Goal: Communication & Community: Answer question/provide support

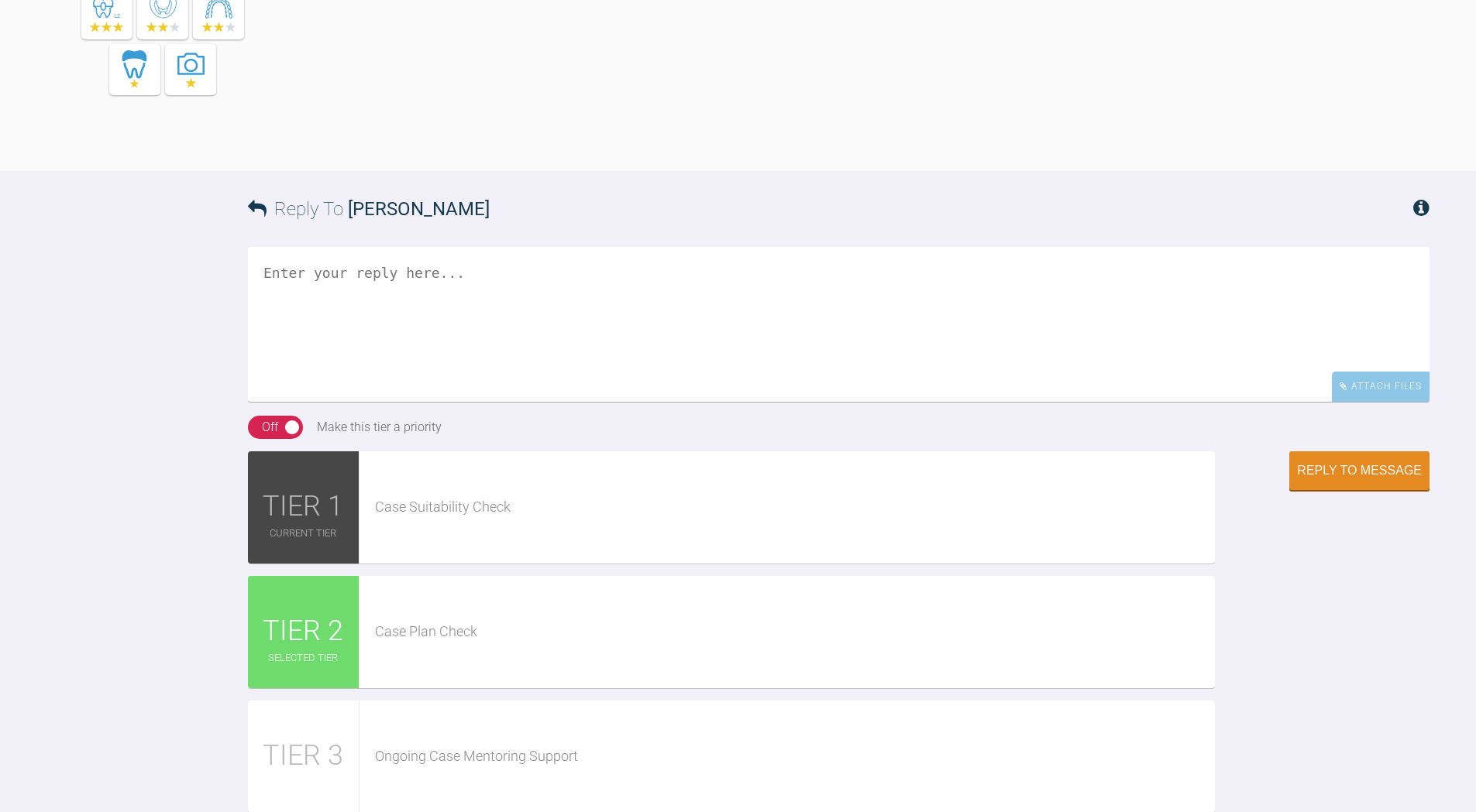
scroll to position [1394, 0]
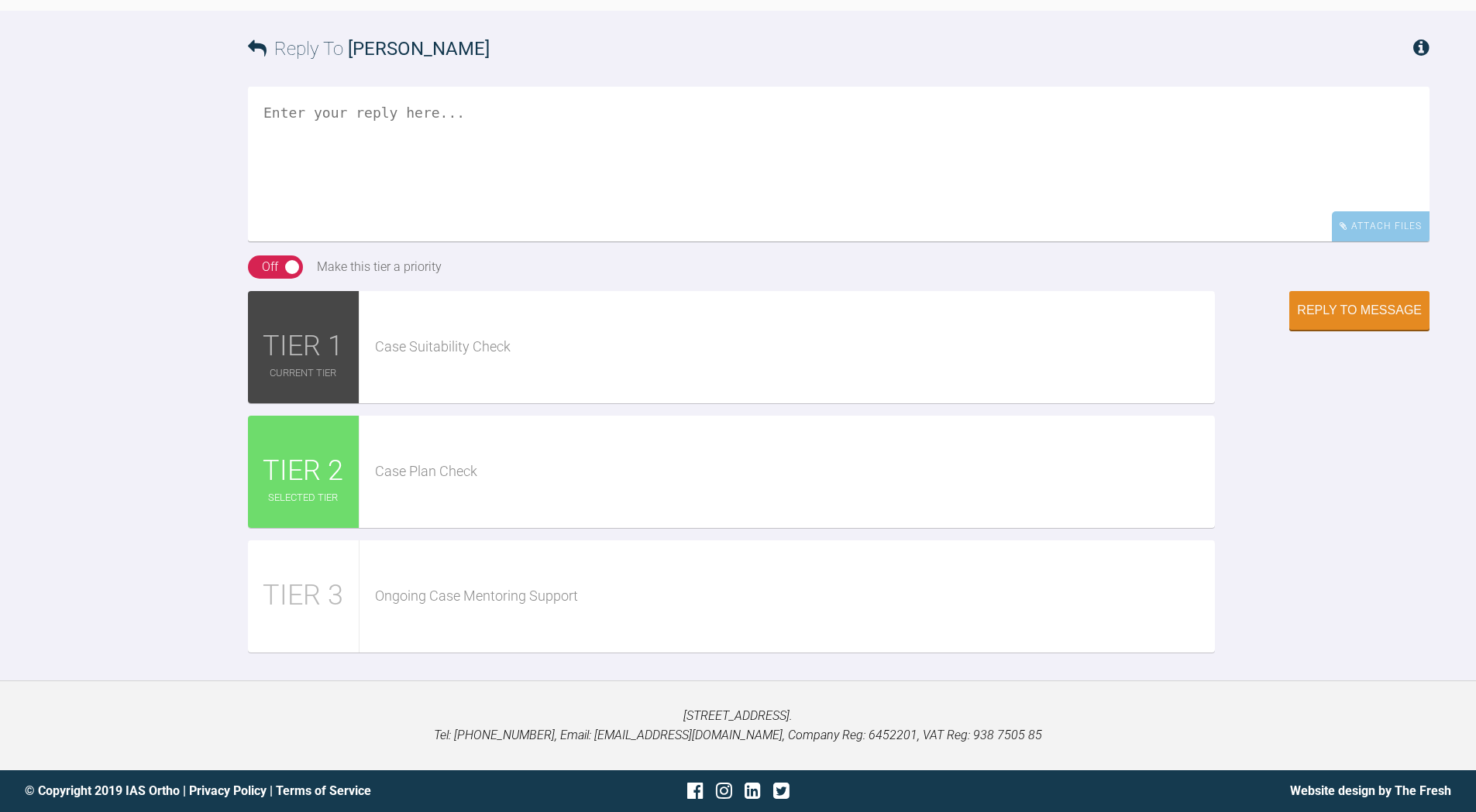
click at [416, 242] on textarea at bounding box center [838, 164] width 1181 height 155
paste textarea "[URL][DOMAIN_NAME][DOMAIN_NAME]"
click at [263, 242] on textarea "[URL][DOMAIN_NAME][DOMAIN_NAME]" at bounding box center [838, 164] width 1181 height 155
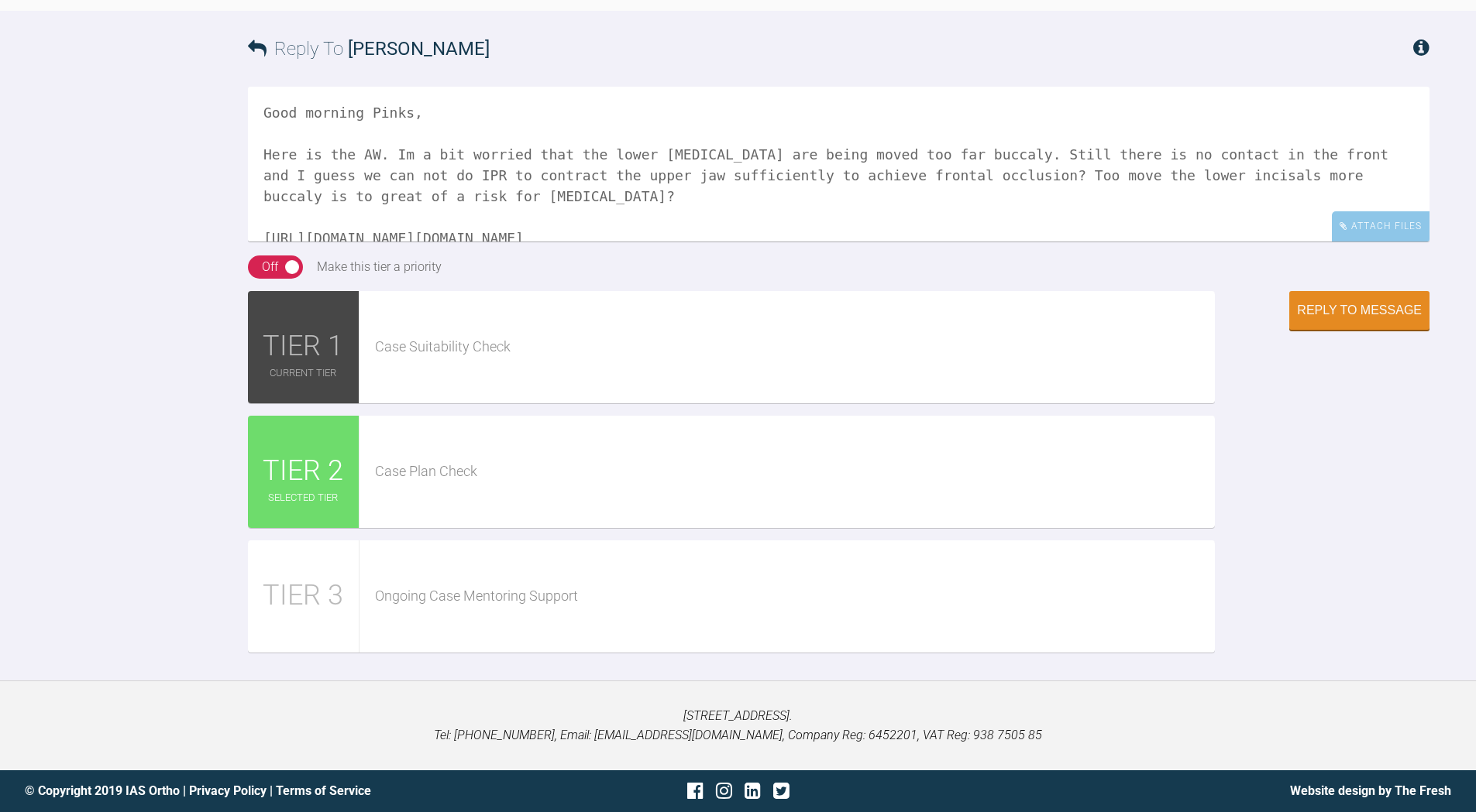
click at [436, 242] on textarea "Good morning Pinks, Here is the AW. Im a bit worried that the lower [MEDICAL_DA…" at bounding box center [838, 164] width 1181 height 155
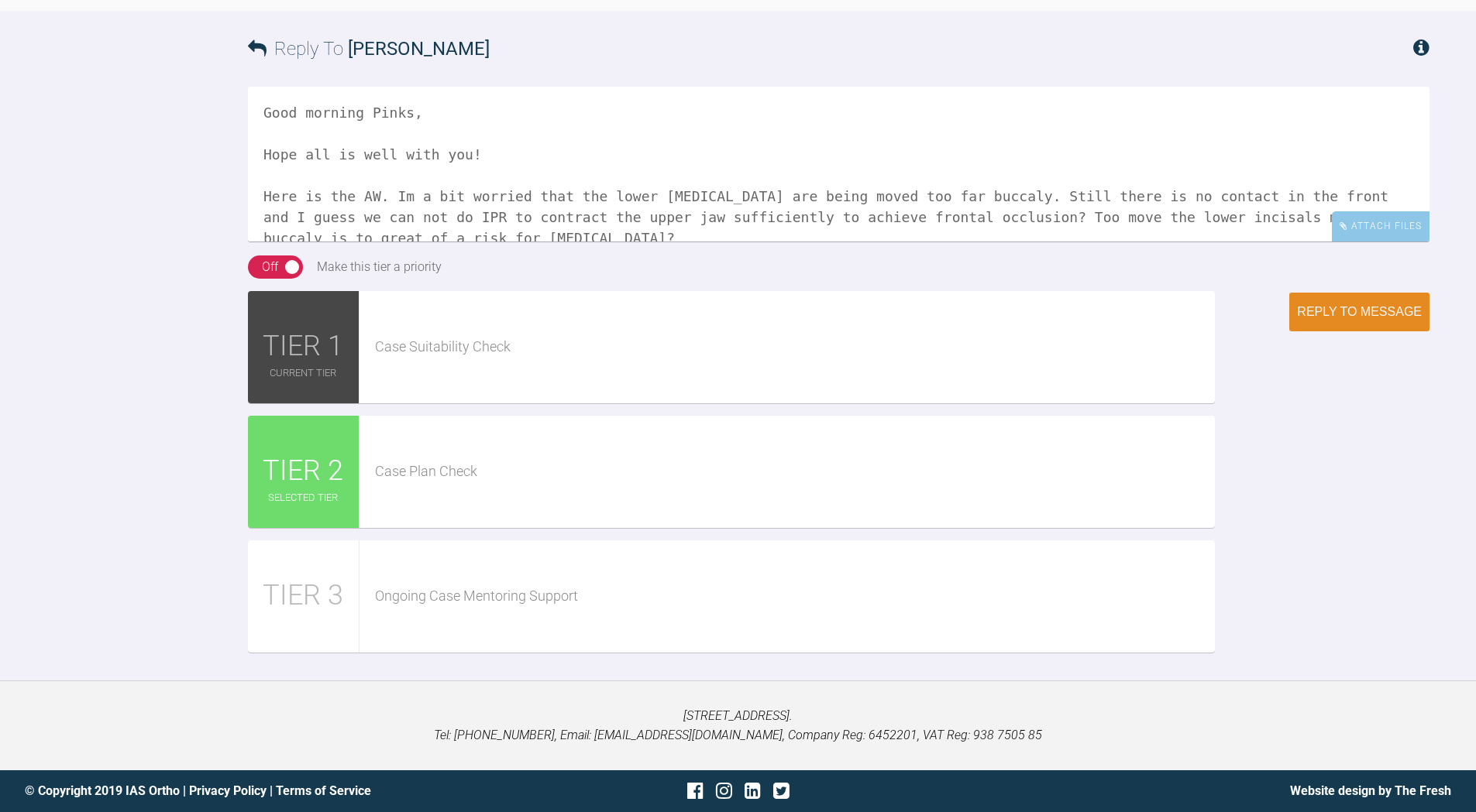
type textarea "Good morning Pinks, Hope all is well with you! Here is the AW. Im a bit worried…"
click at [1335, 319] on div "Reply to Message" at bounding box center [1359, 312] width 125 height 14
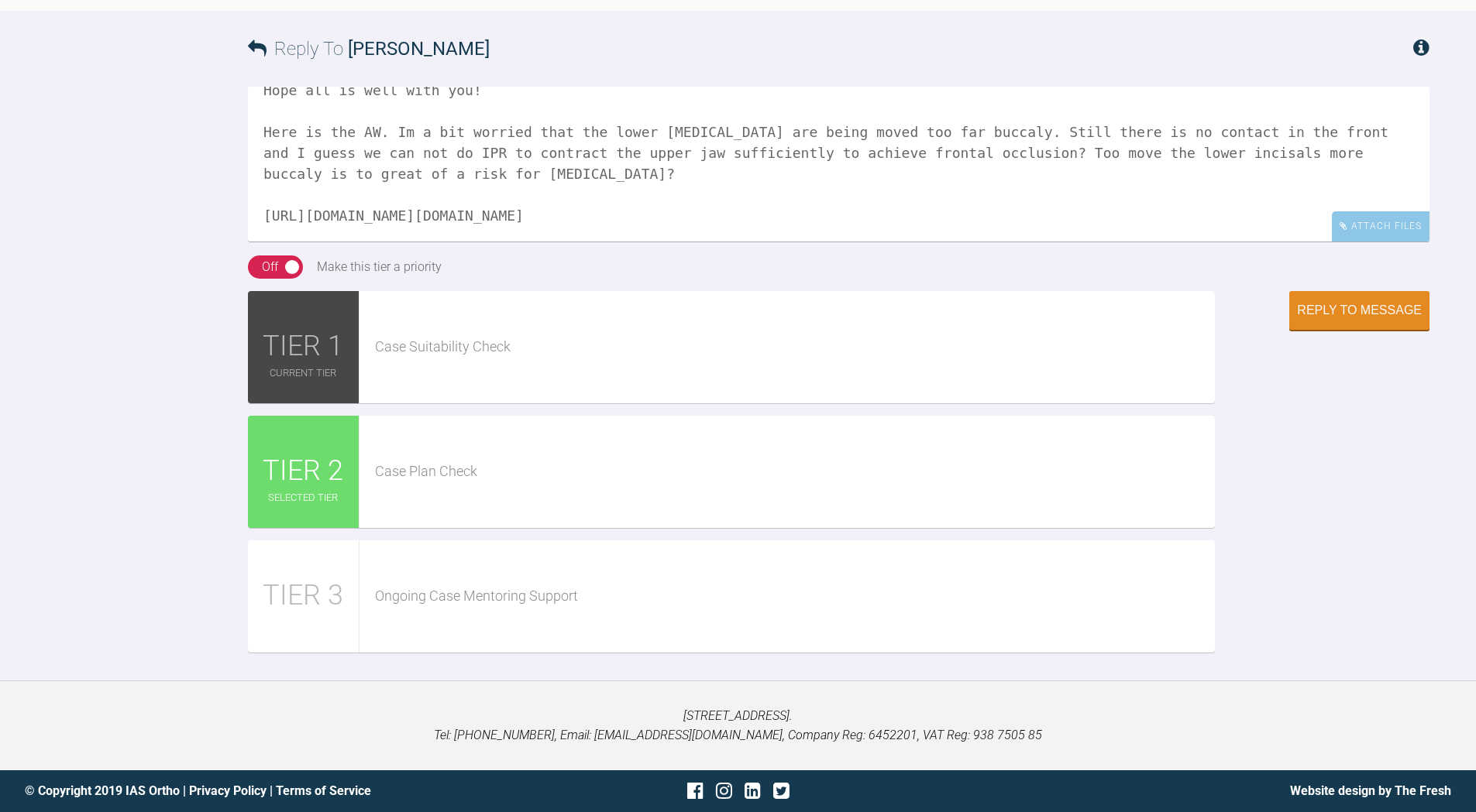
drag, startPoint x: 263, startPoint y: 250, endPoint x: 1422, endPoint y: 546, distance: 1196.2
click at [1422, 546] on div "Reply To [PERSON_NAME] Good morning Pinks, Hope all is well with you! Here is t…" at bounding box center [738, 338] width 1476 height 654
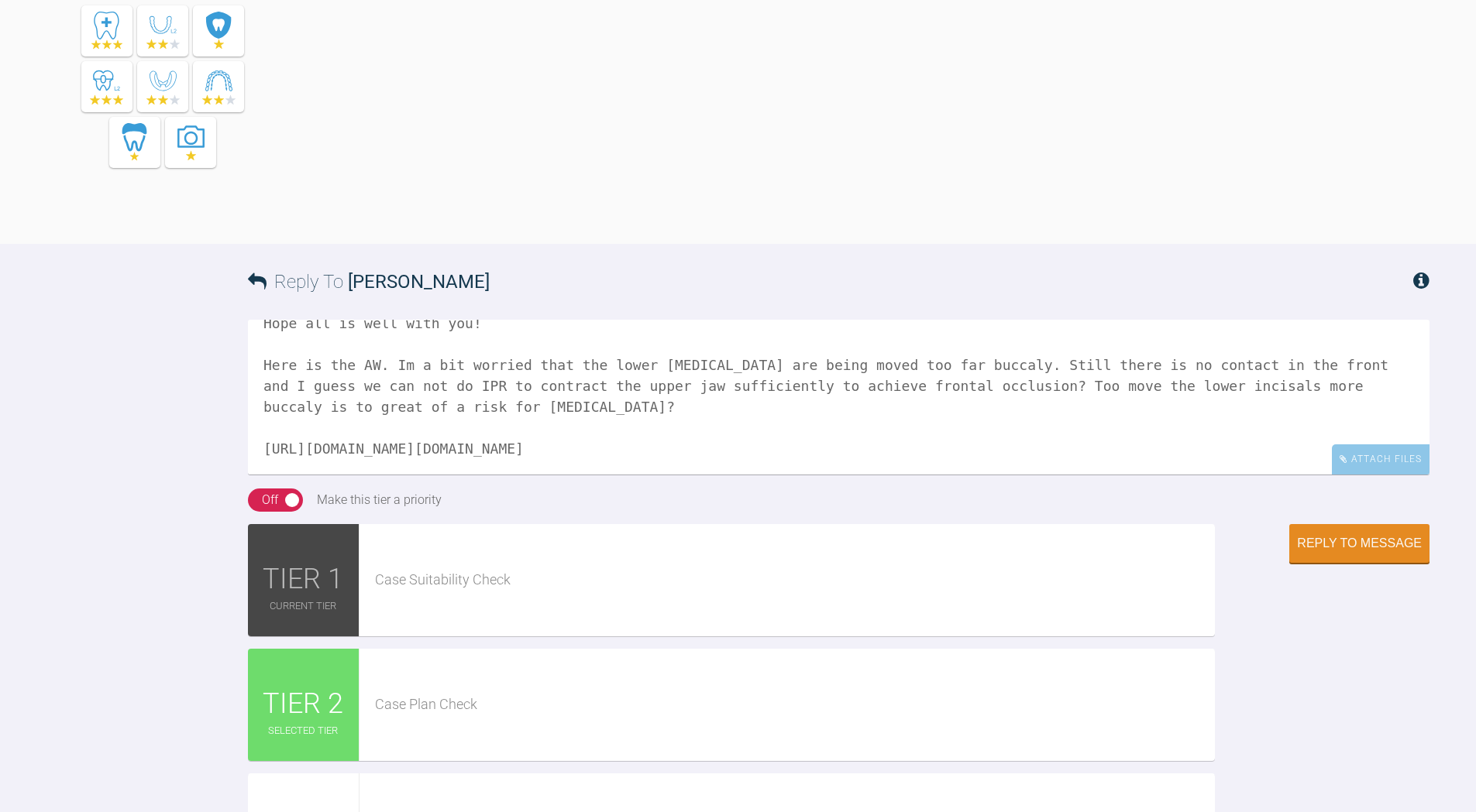
scroll to position [929, 0]
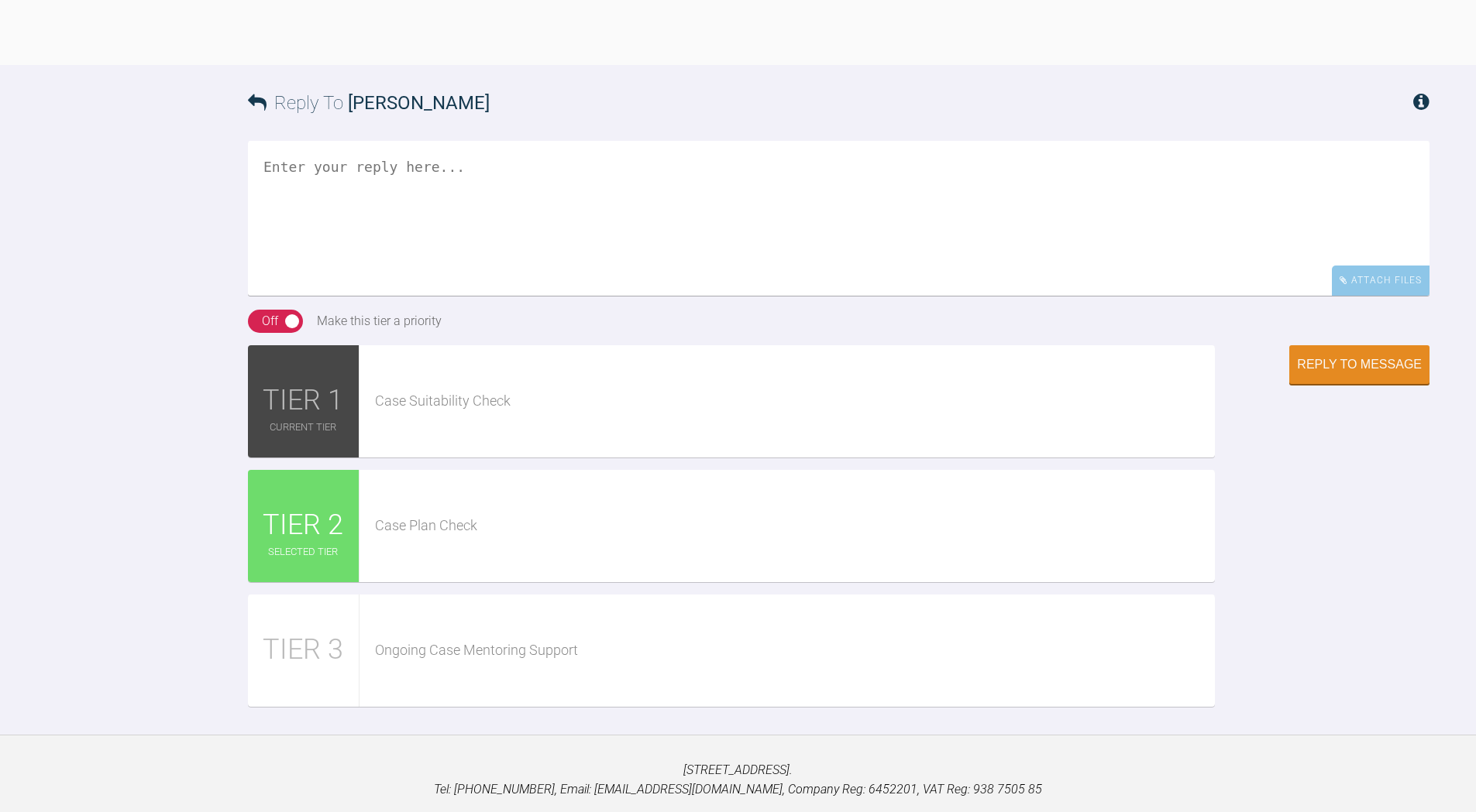
scroll to position [1532, 0]
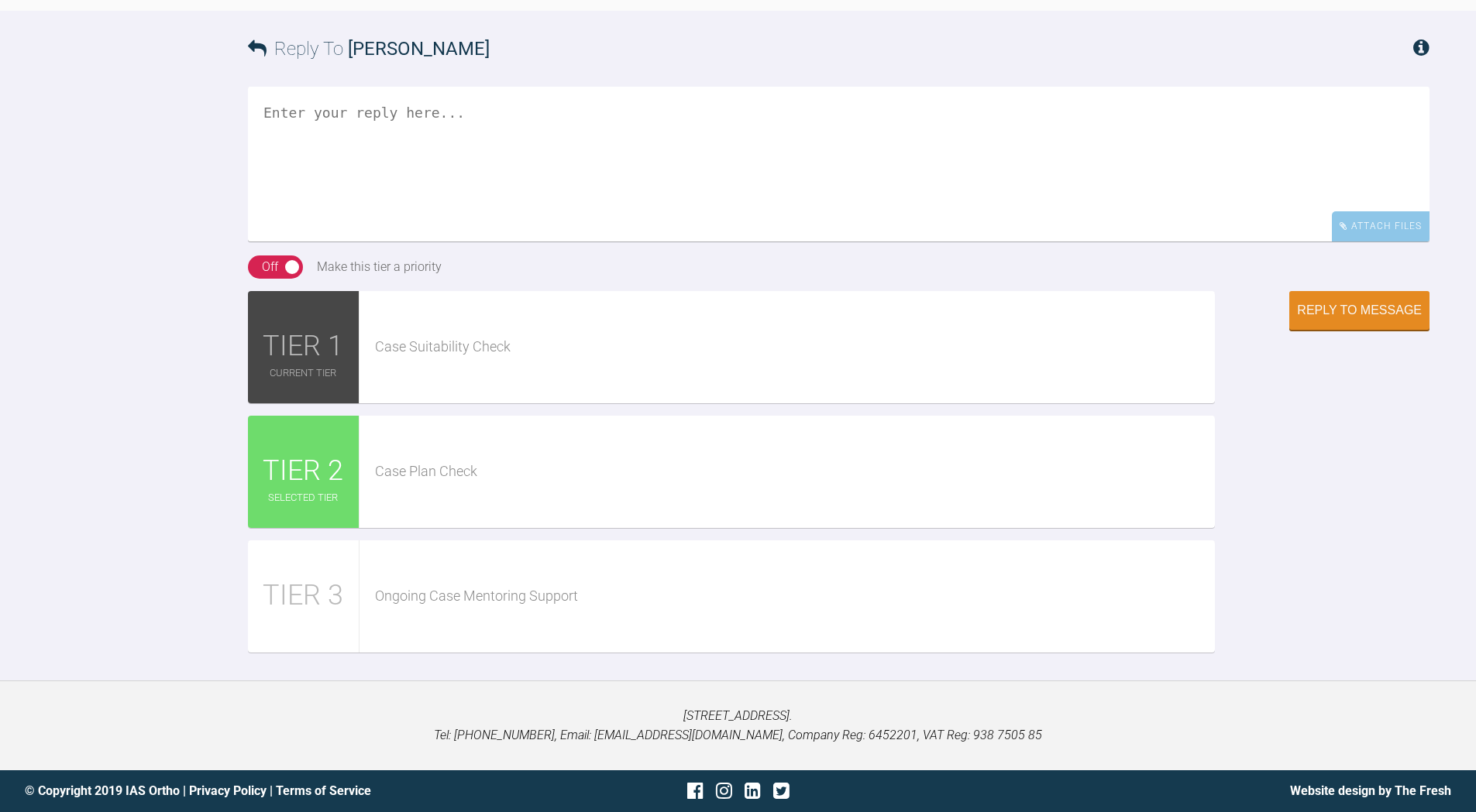
click at [448, 143] on textarea at bounding box center [838, 164] width 1181 height 155
paste textarea "Good morning Pinks, Hope all is well with you! Here is the AW. Im a bit worried…"
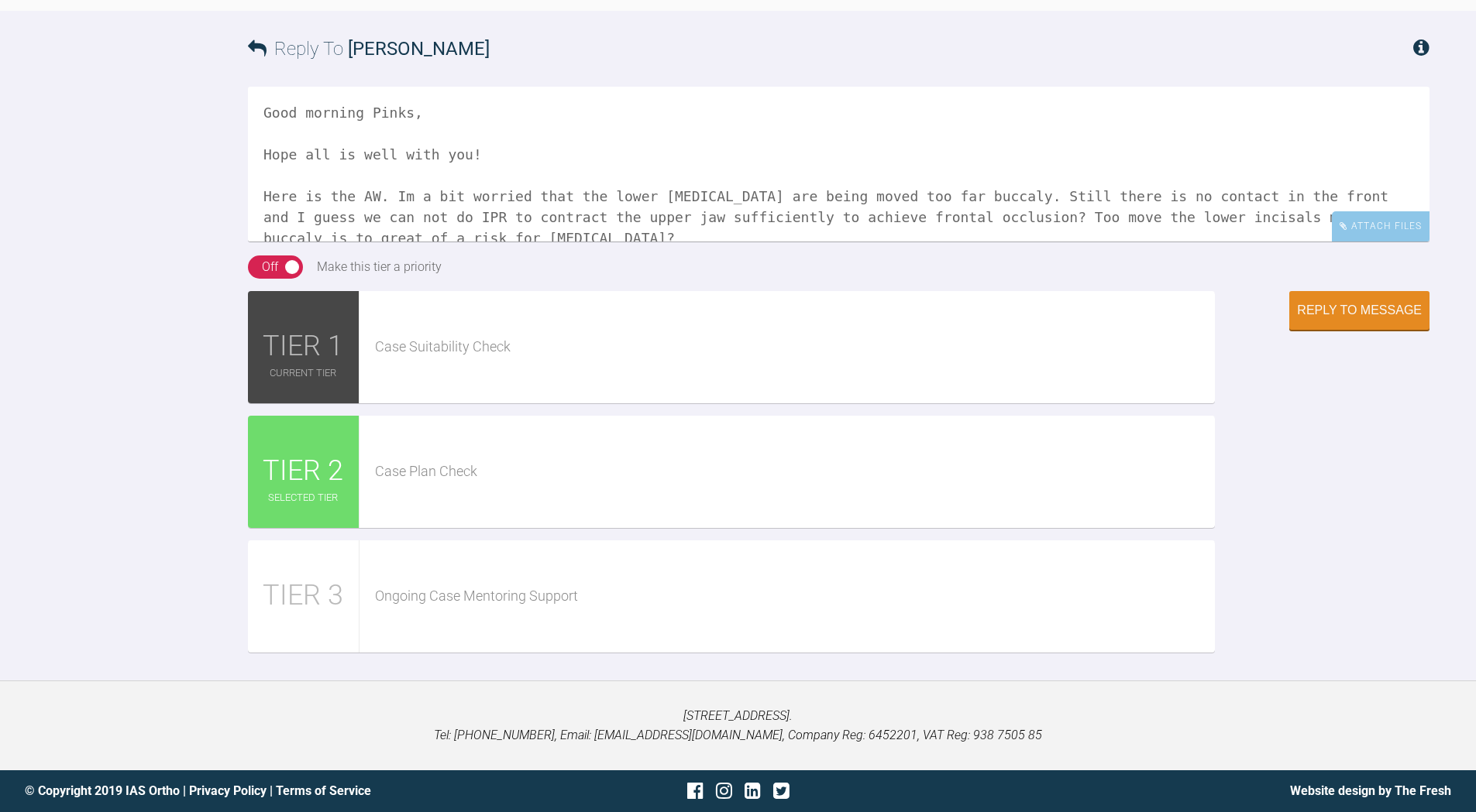
scroll to position [68, 0]
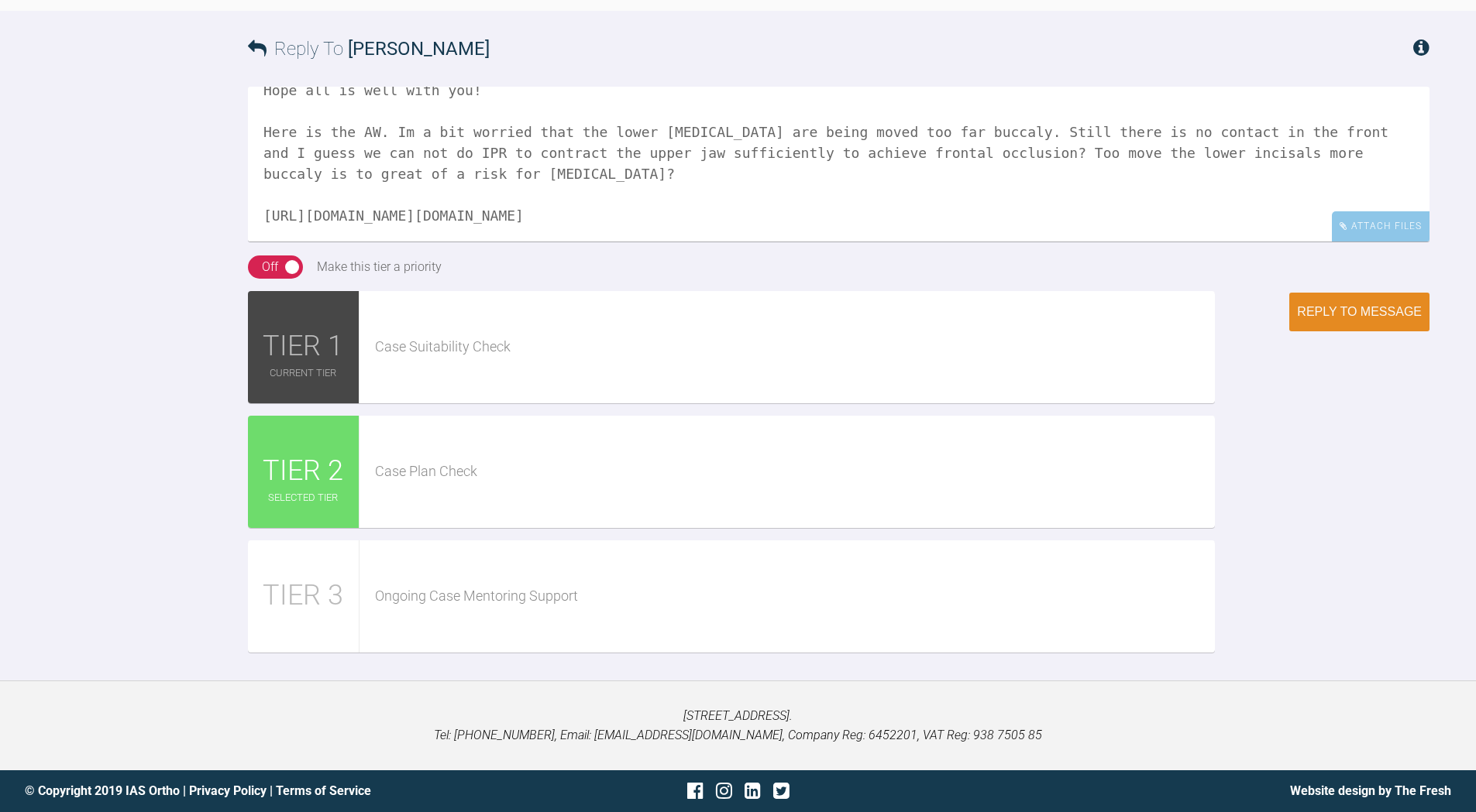
type textarea "Good morning Pinks, Hope all is well with you! Here is the AW. Im a bit worried…"
click at [1338, 310] on div "Reply to Message" at bounding box center [1359, 312] width 125 height 14
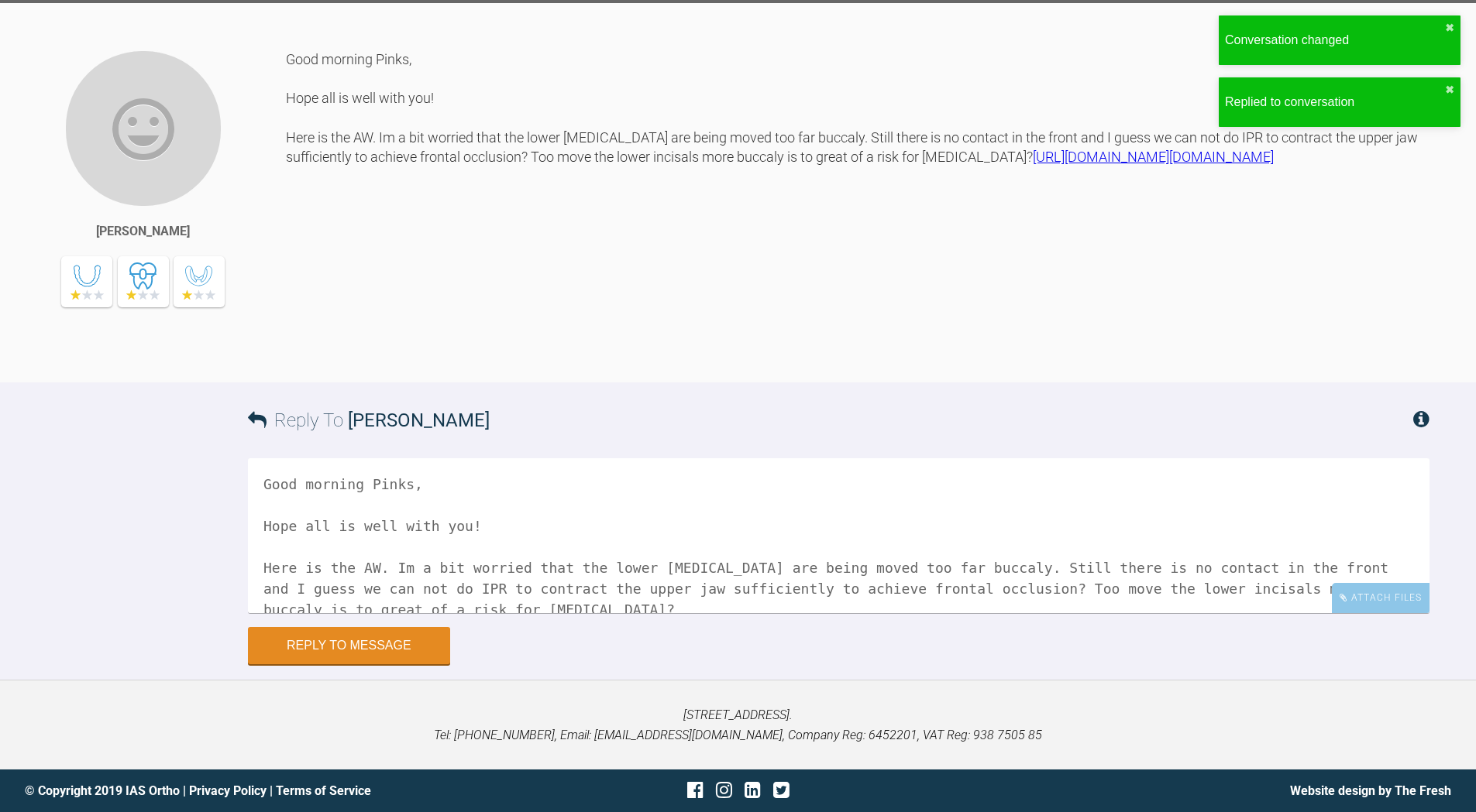
scroll to position [1330, 0]
